Goal: Task Accomplishment & Management: Use online tool/utility

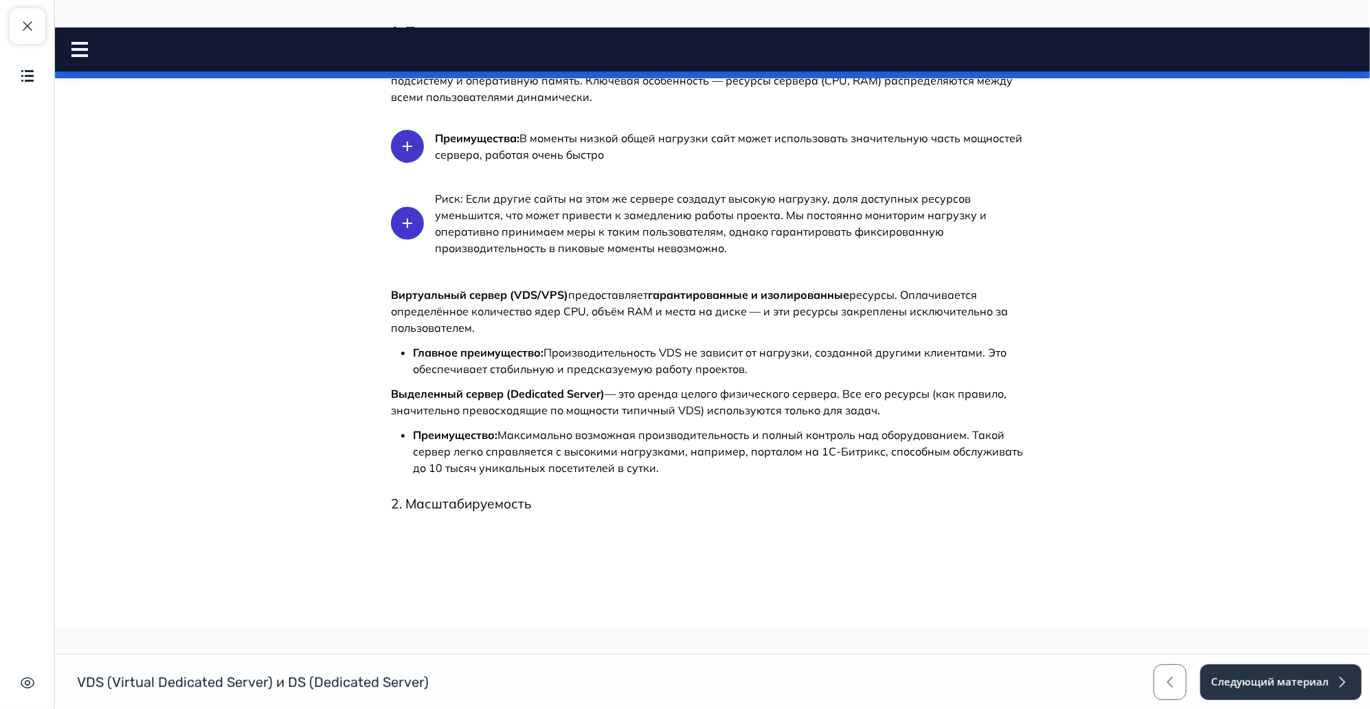
scroll to position [110, 0]
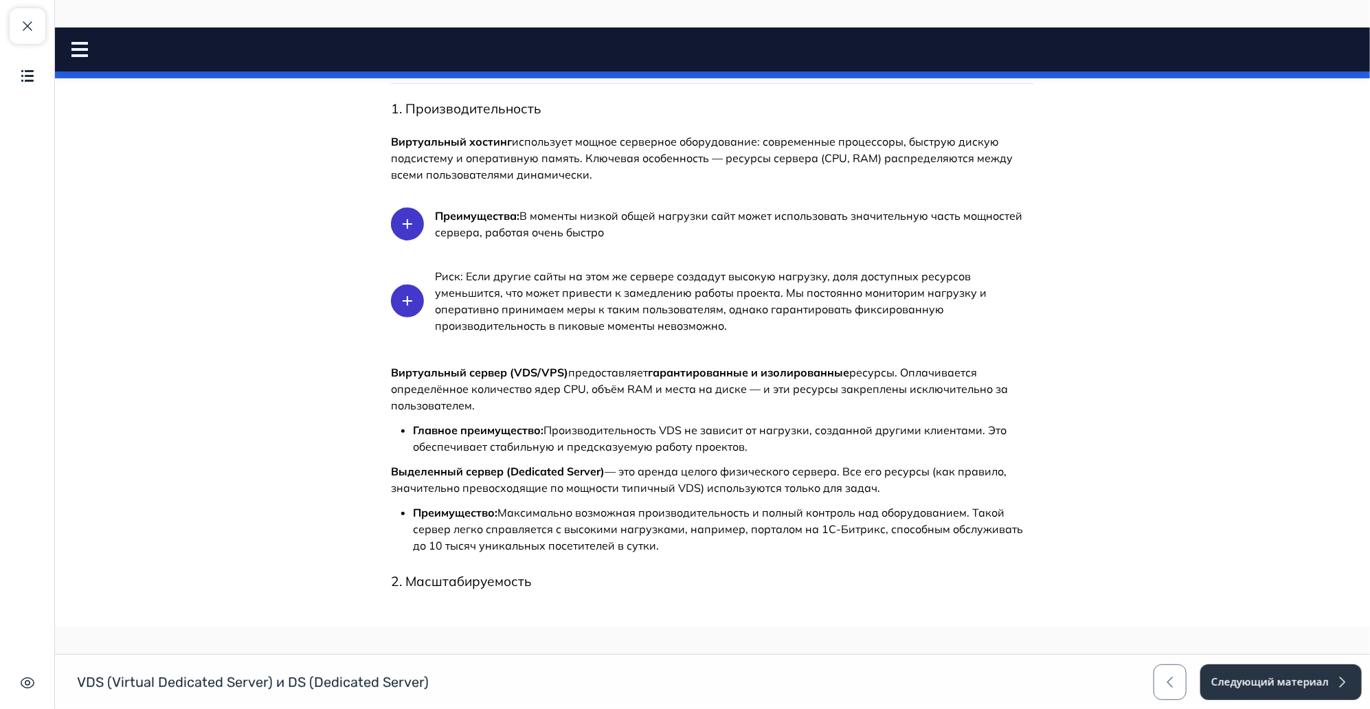
click at [87, 43] on div at bounding box center [84, 48] width 27 height 15
click at [80, 45] on icon at bounding box center [79, 48] width 16 height 15
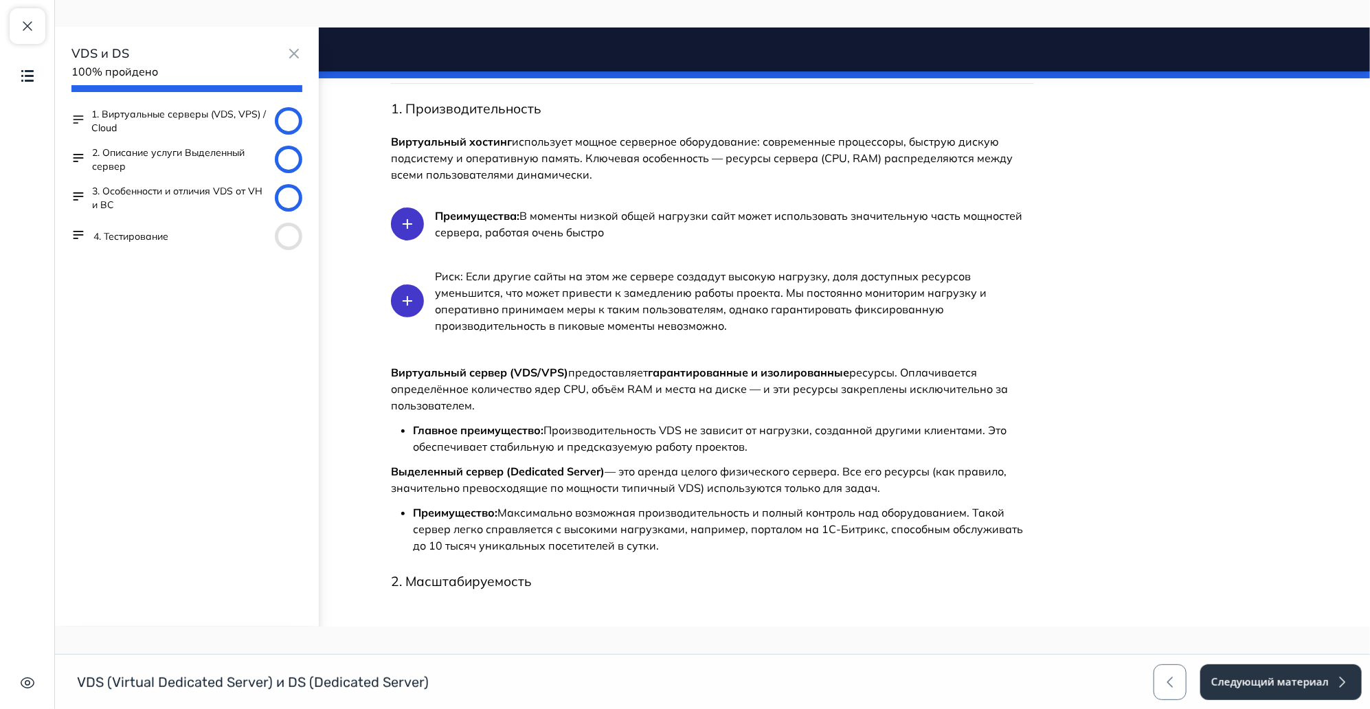
click at [194, 124] on button "1. Виртуальные серверы (VDS, VPS) / Cloud" at bounding box center [180, 119] width 178 height 27
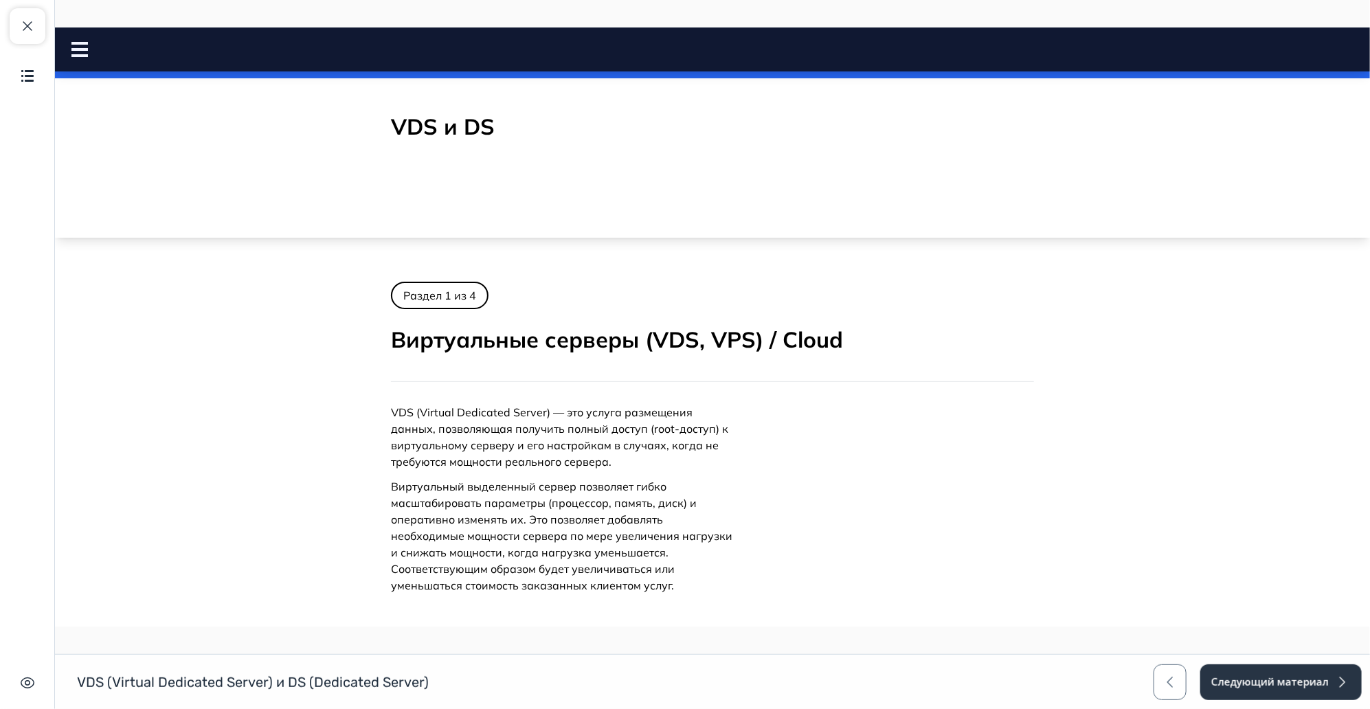
scroll to position [152, 0]
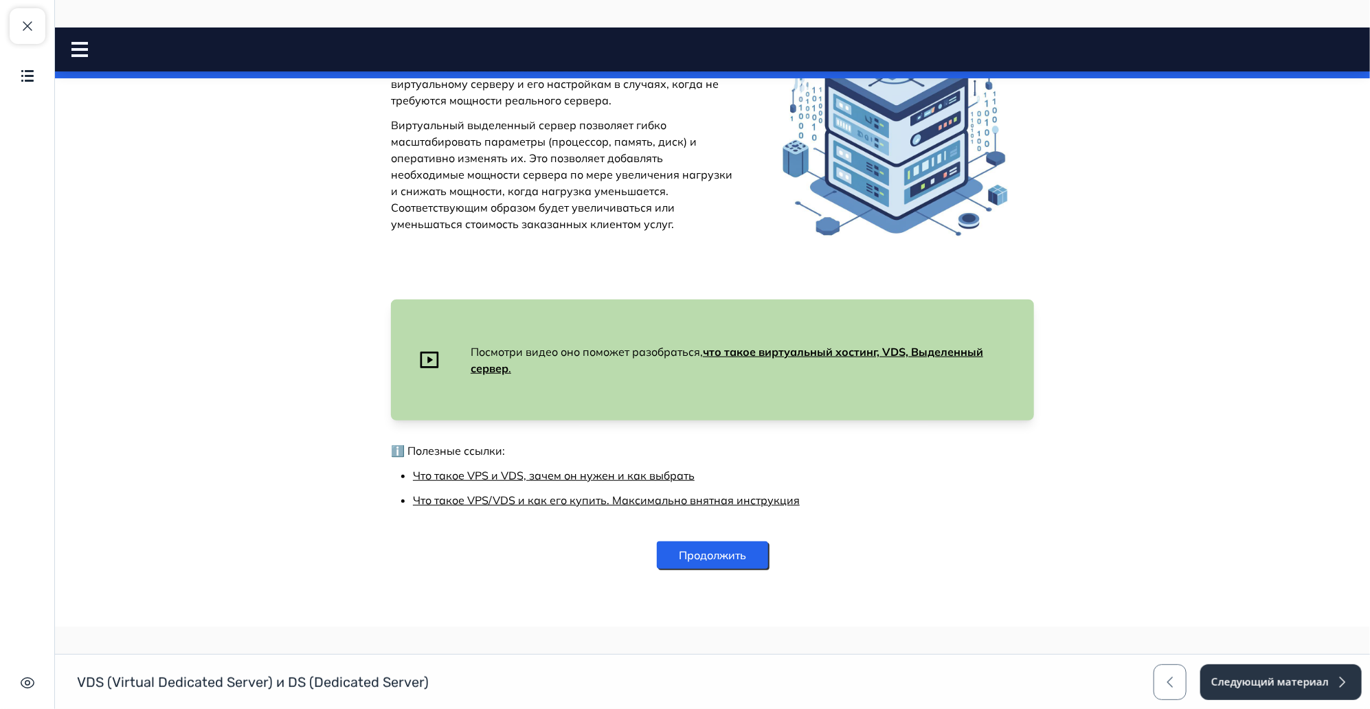
click at [692, 558] on button "Продолжить" at bounding box center [711, 554] width 111 height 27
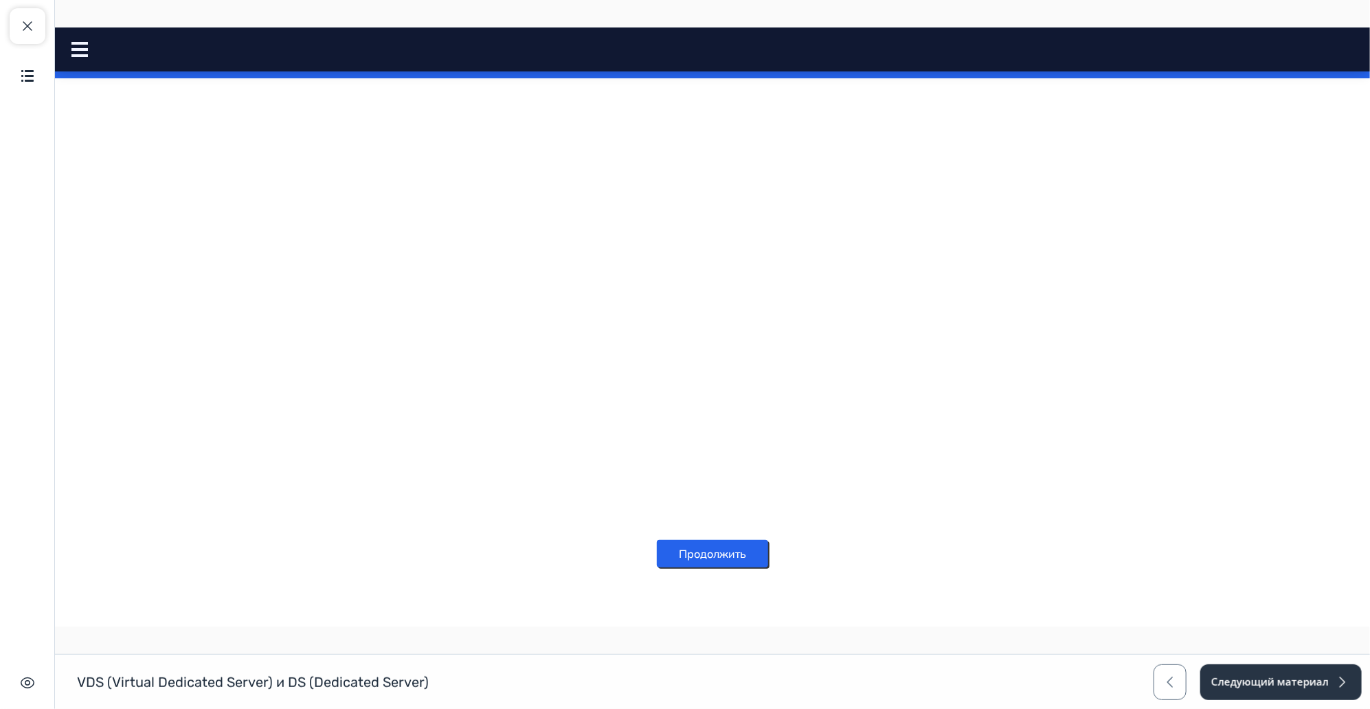
scroll to position [0, 0]
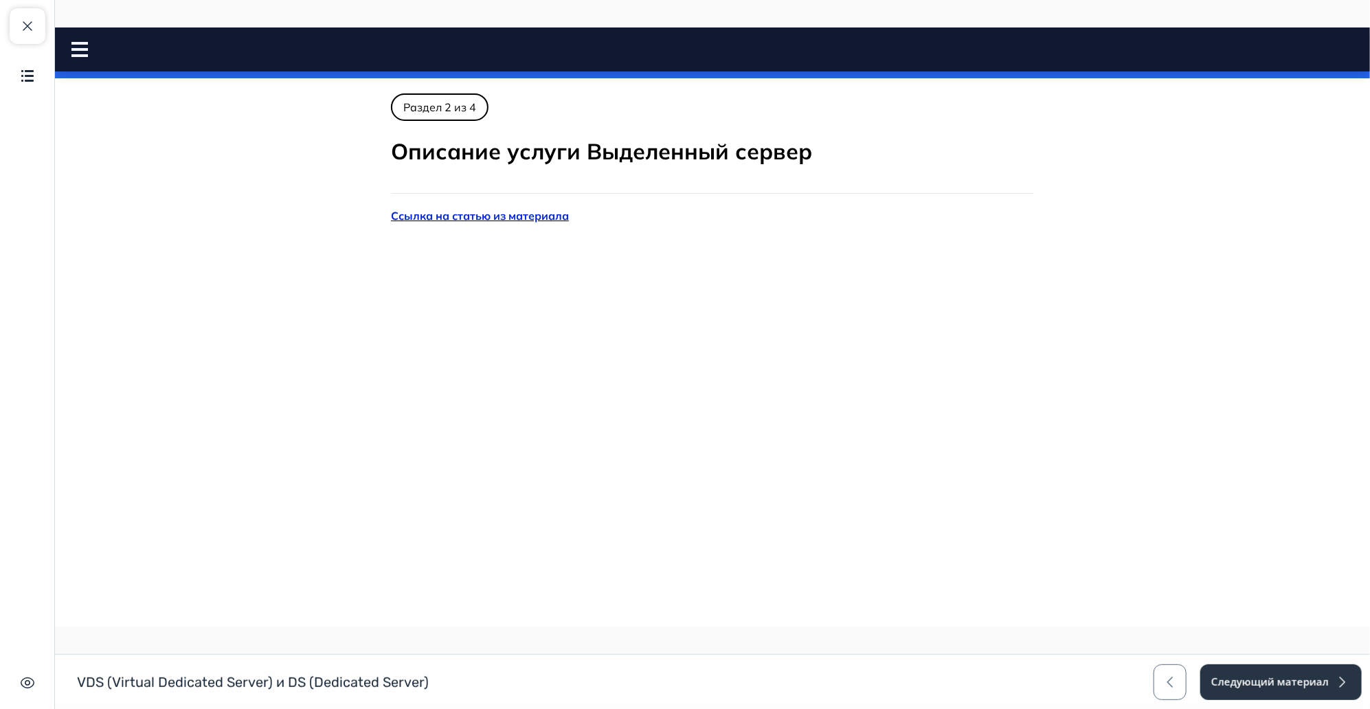
click at [1169, 169] on body "VDS и DS Close panel 100% пройдено" at bounding box center [711, 413] width 1315 height 641
click at [517, 139] on h2 "Описание услуги Выделенный сервер" at bounding box center [711, 151] width 643 height 29
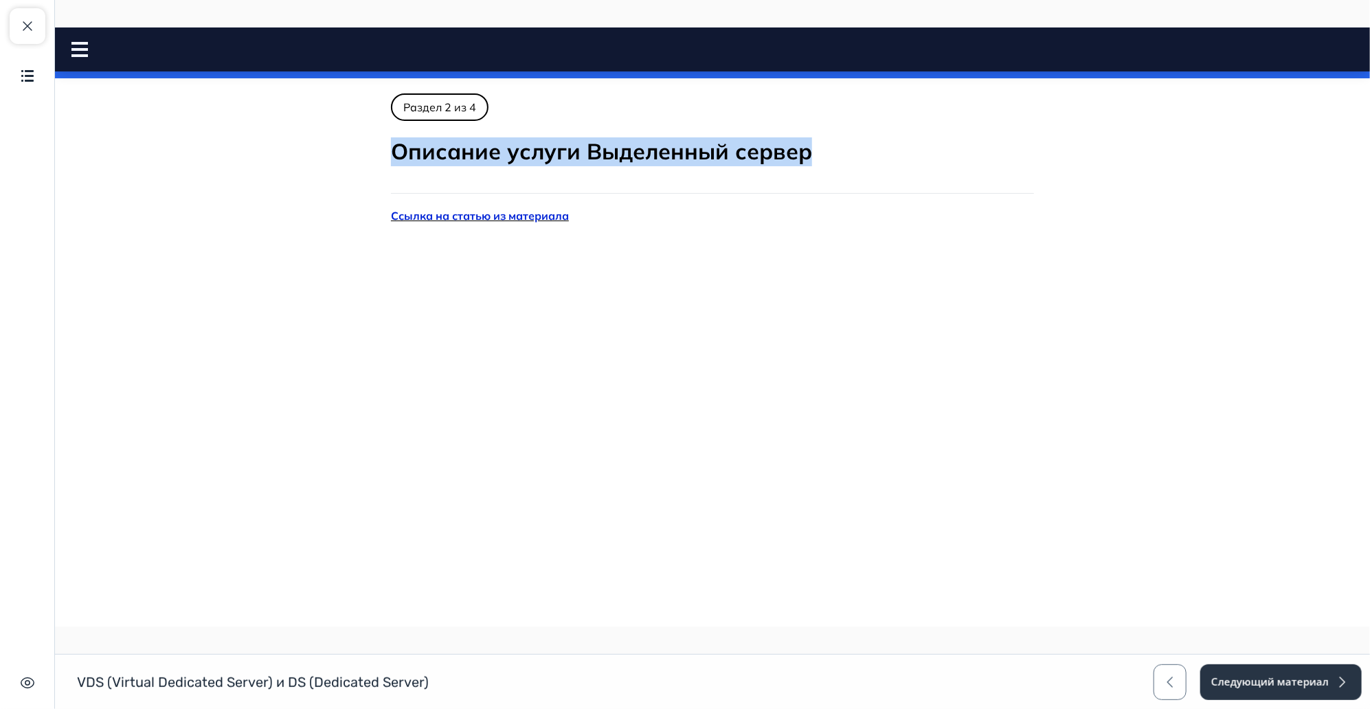
click at [517, 139] on h2 "Описание услуги Выделенный сервер" at bounding box center [711, 151] width 643 height 29
copy div "Описание услуги Выделенный сервер"
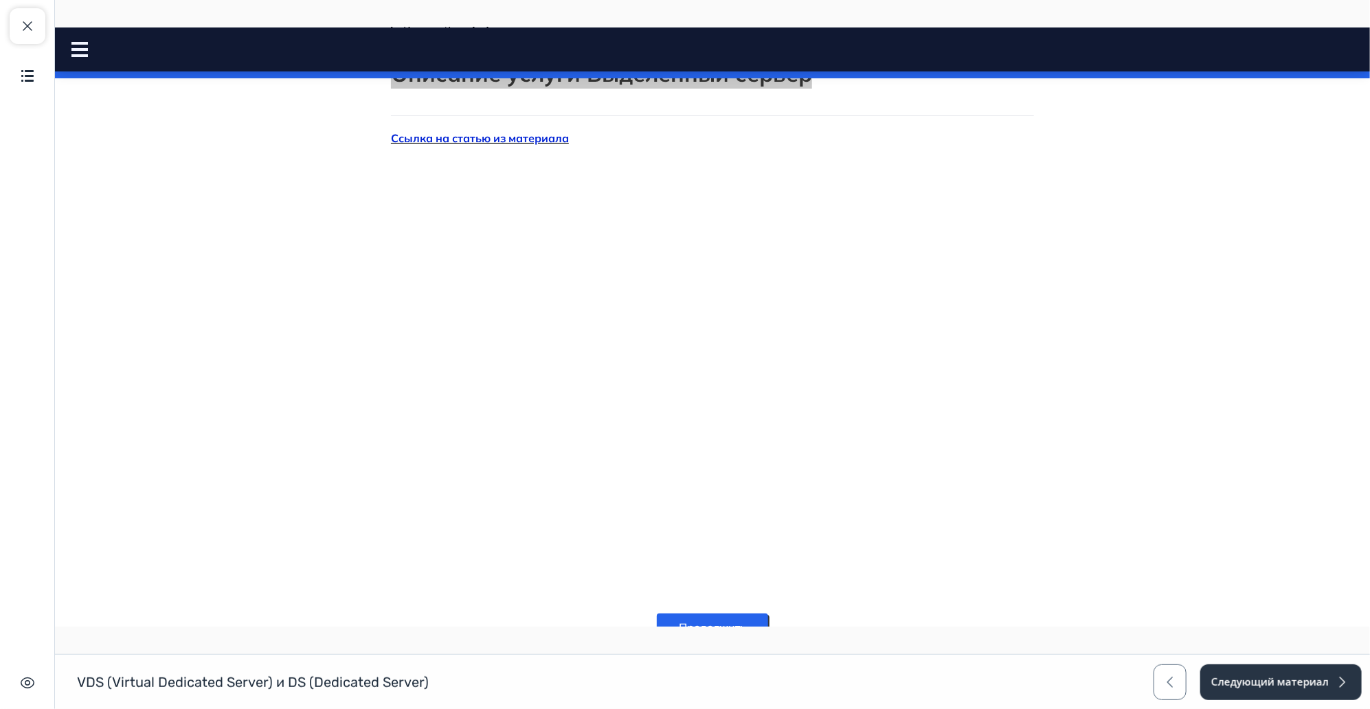
scroll to position [151, 0]
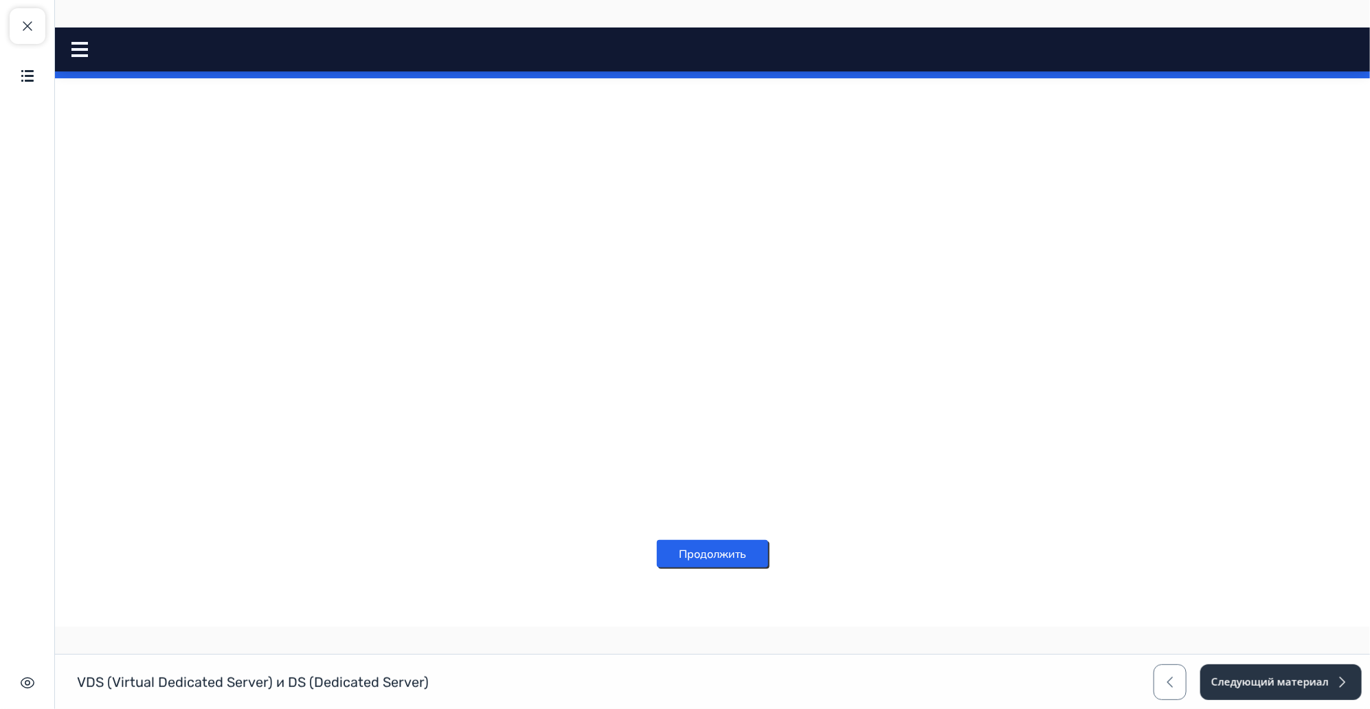
click at [672, 551] on button "Продолжить" at bounding box center [711, 552] width 111 height 27
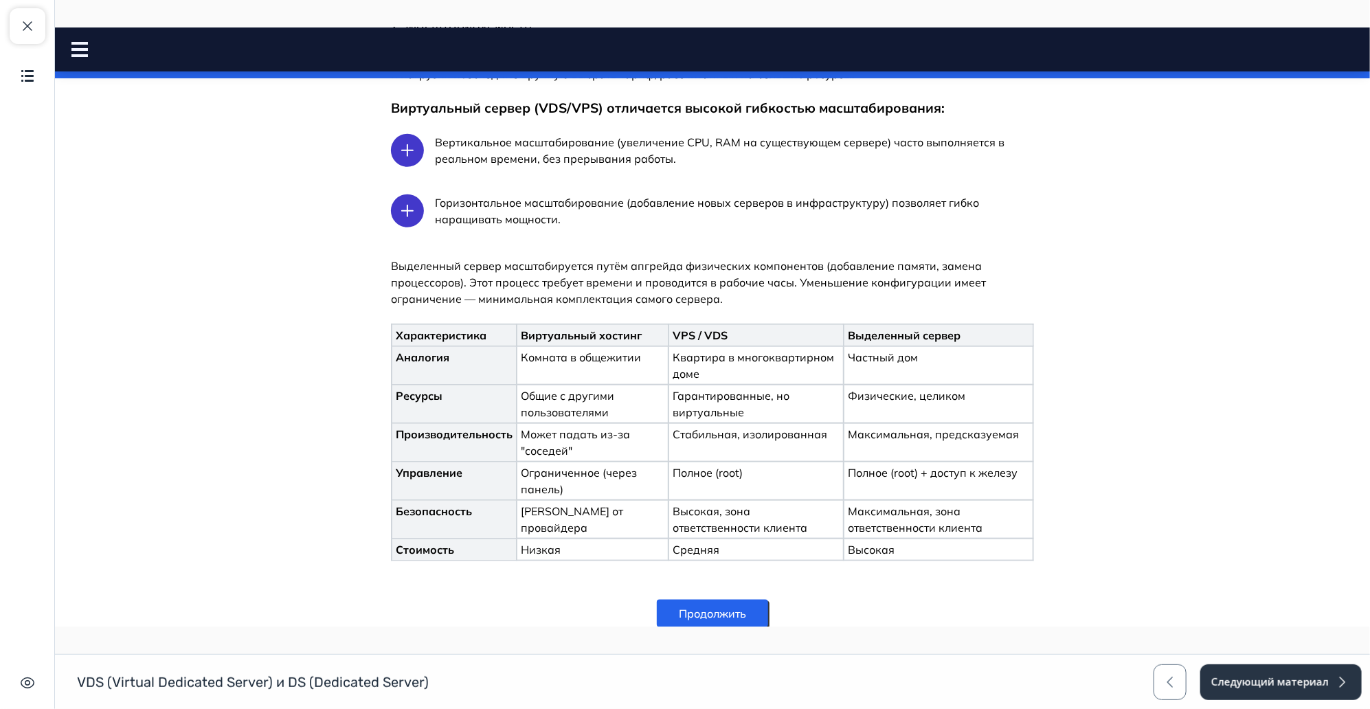
scroll to position [720, 0]
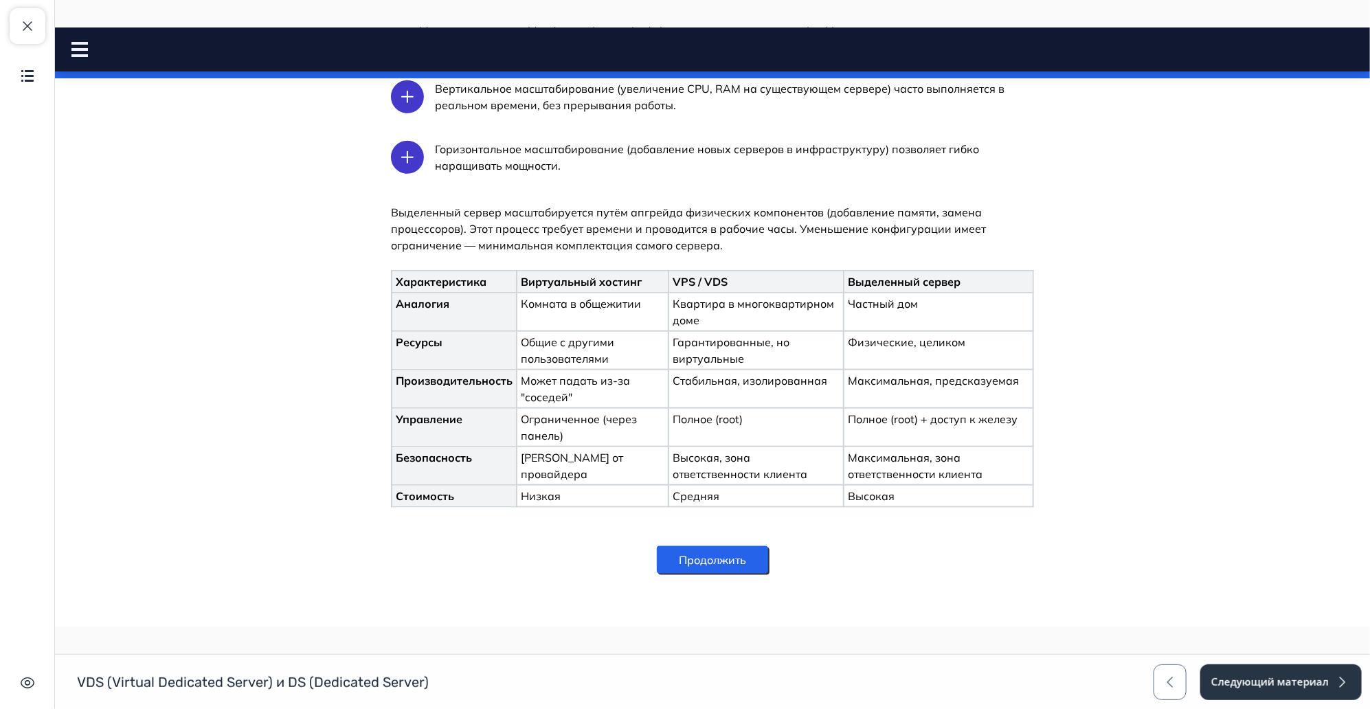
click at [728, 554] on button "Продолжить" at bounding box center [711, 558] width 111 height 27
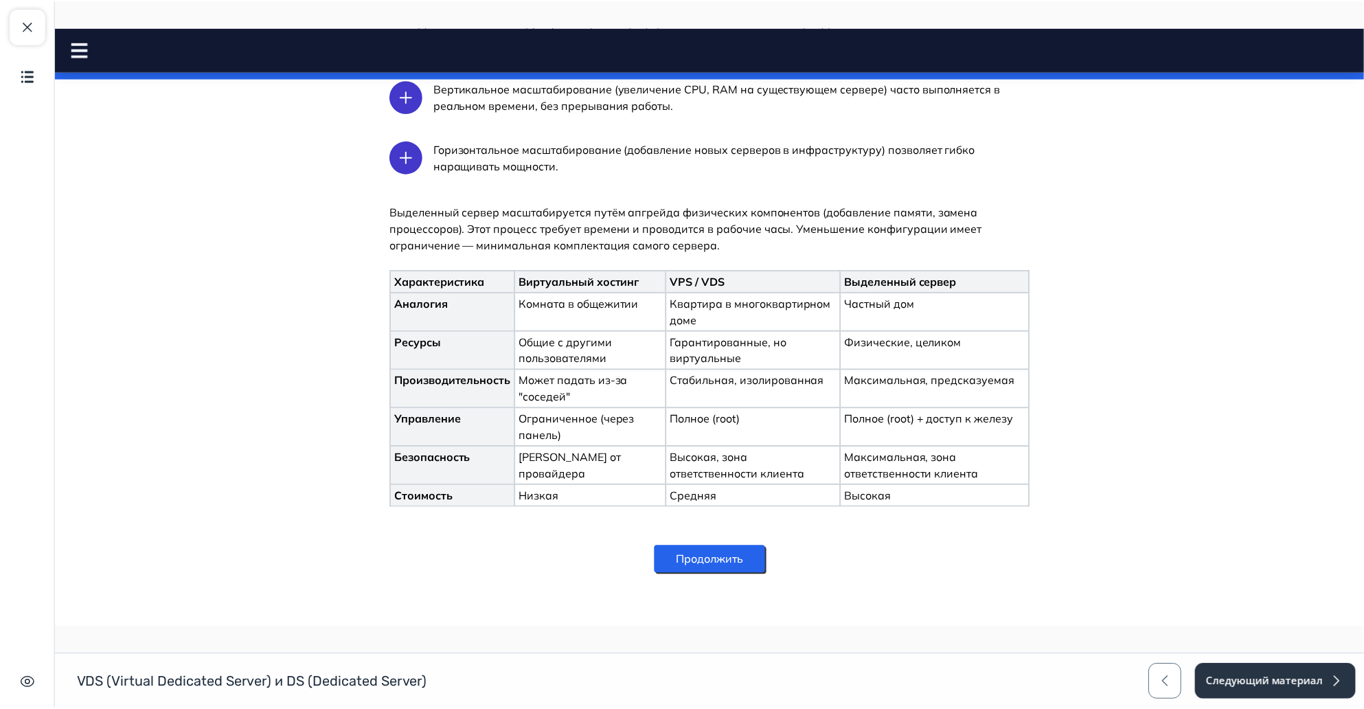
scroll to position [0, 0]
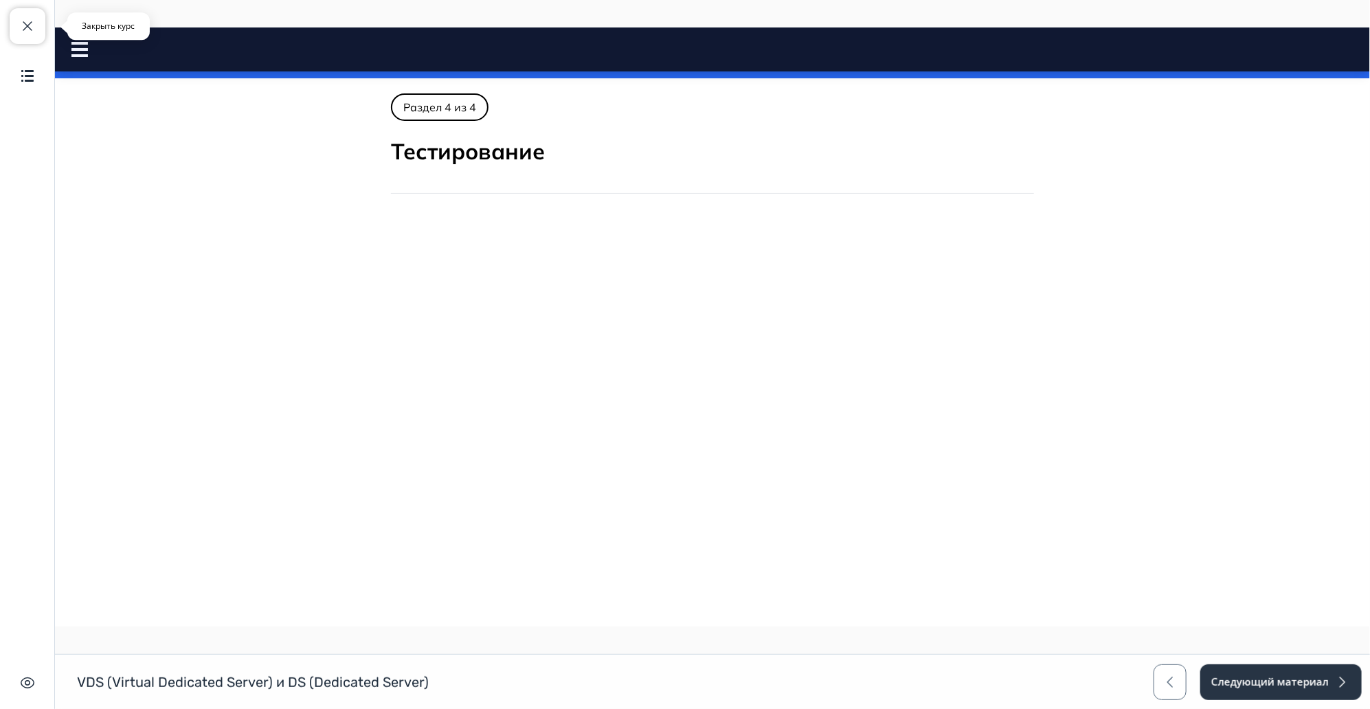
click at [35, 24] on span "button" at bounding box center [27, 26] width 16 height 16
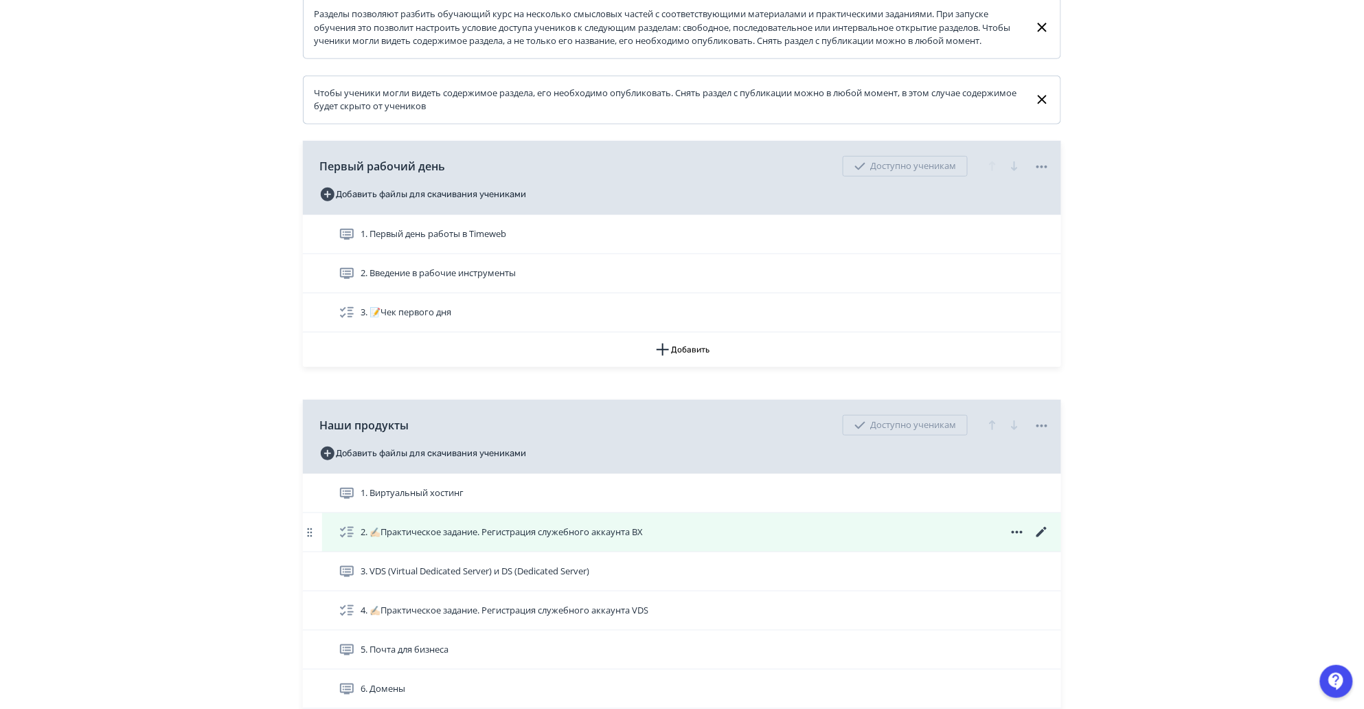
scroll to position [381, 0]
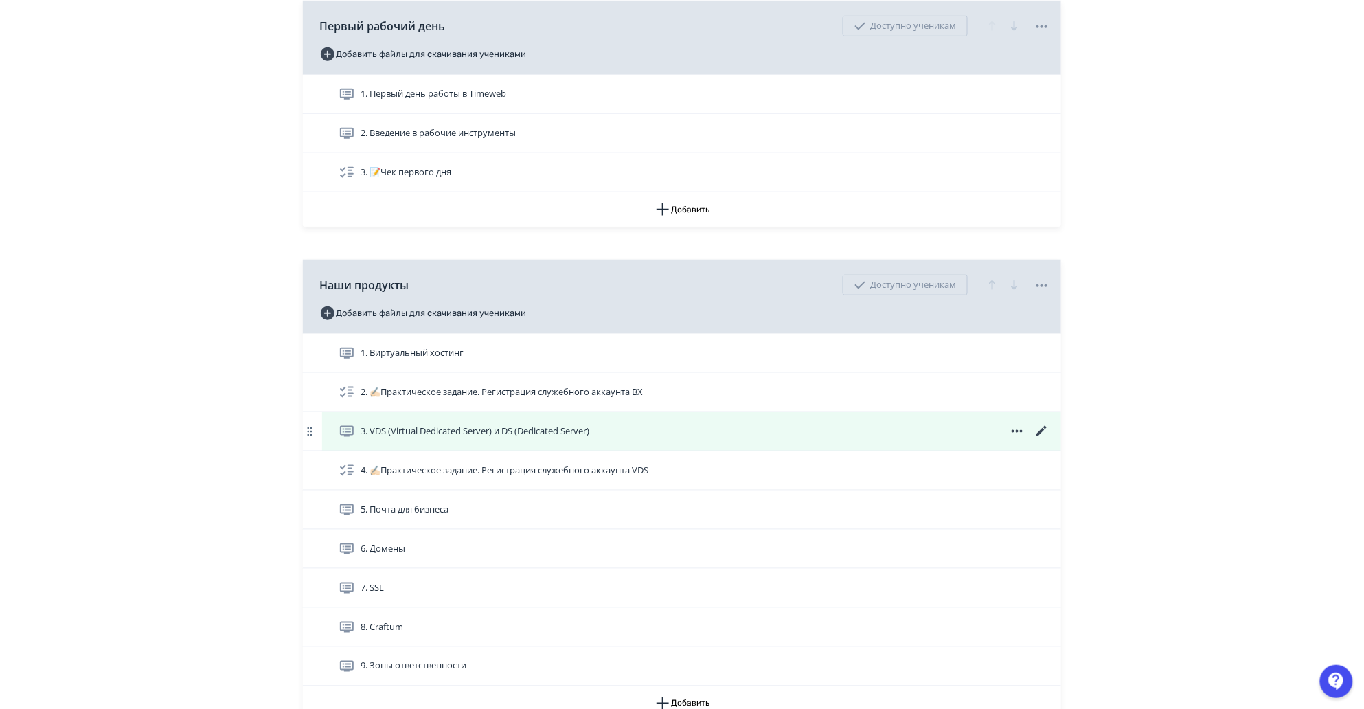
click at [1041, 436] on icon at bounding box center [1041, 431] width 10 height 10
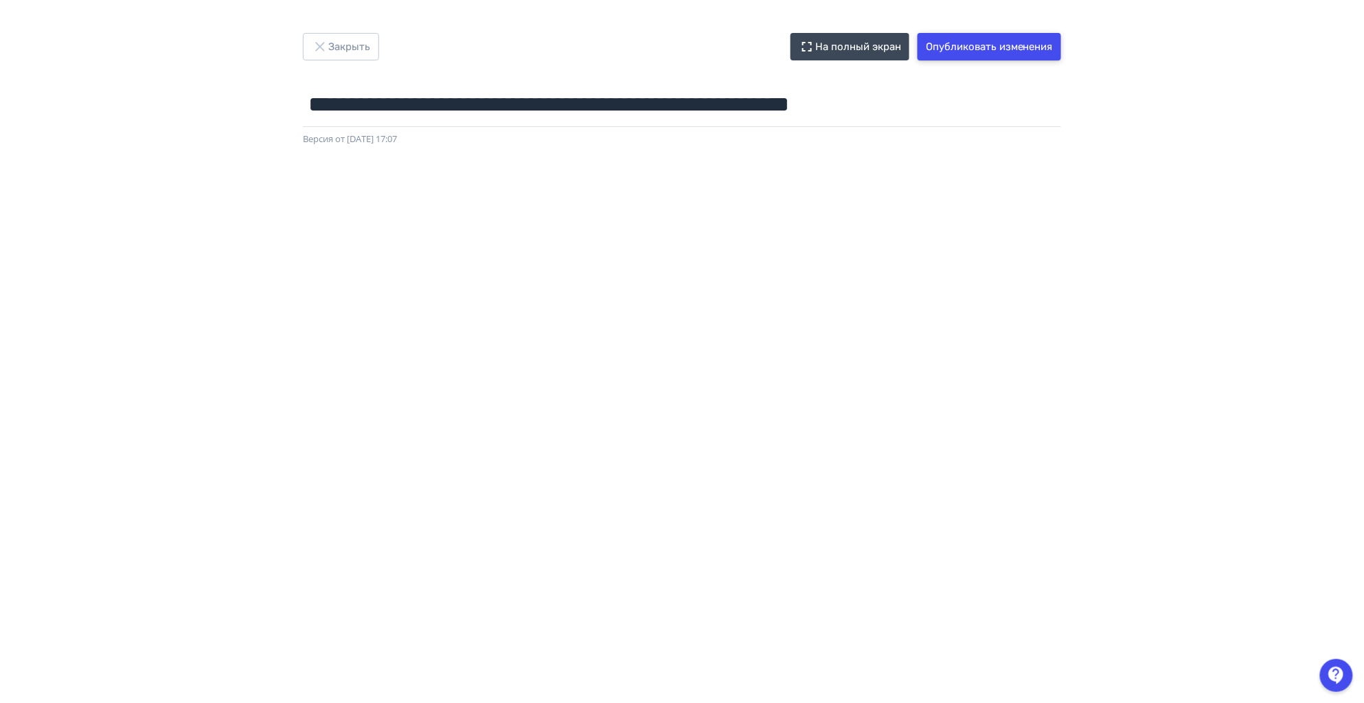
click at [1011, 38] on button "Опубликовать изменения" at bounding box center [990, 46] width 144 height 27
